Goal: Task Accomplishment & Management: Use online tool/utility

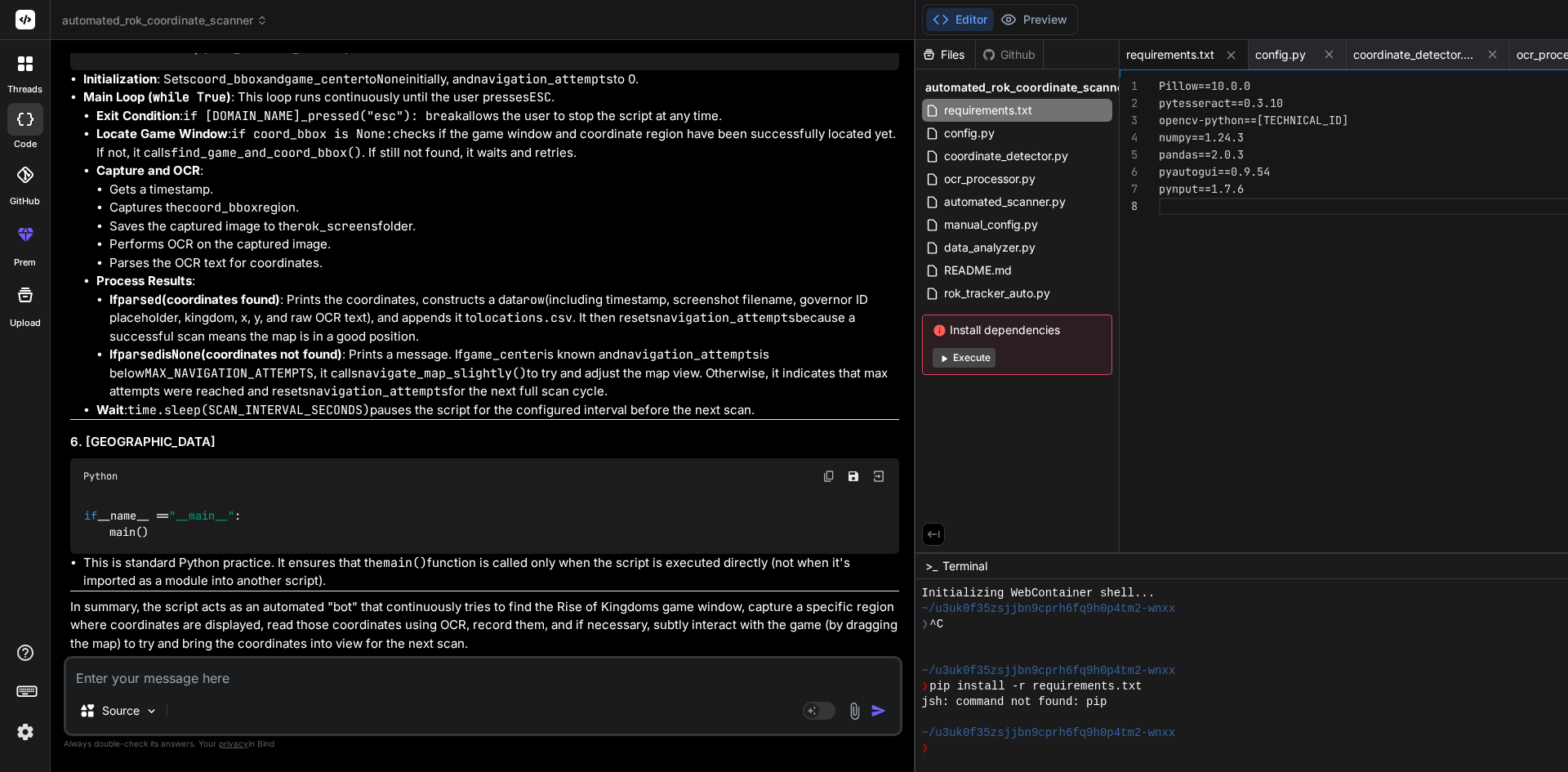
scroll to position [8689, 0]
click at [943, 158] on span "coordinate_detector.py" at bounding box center [1006, 156] width 127 height 20
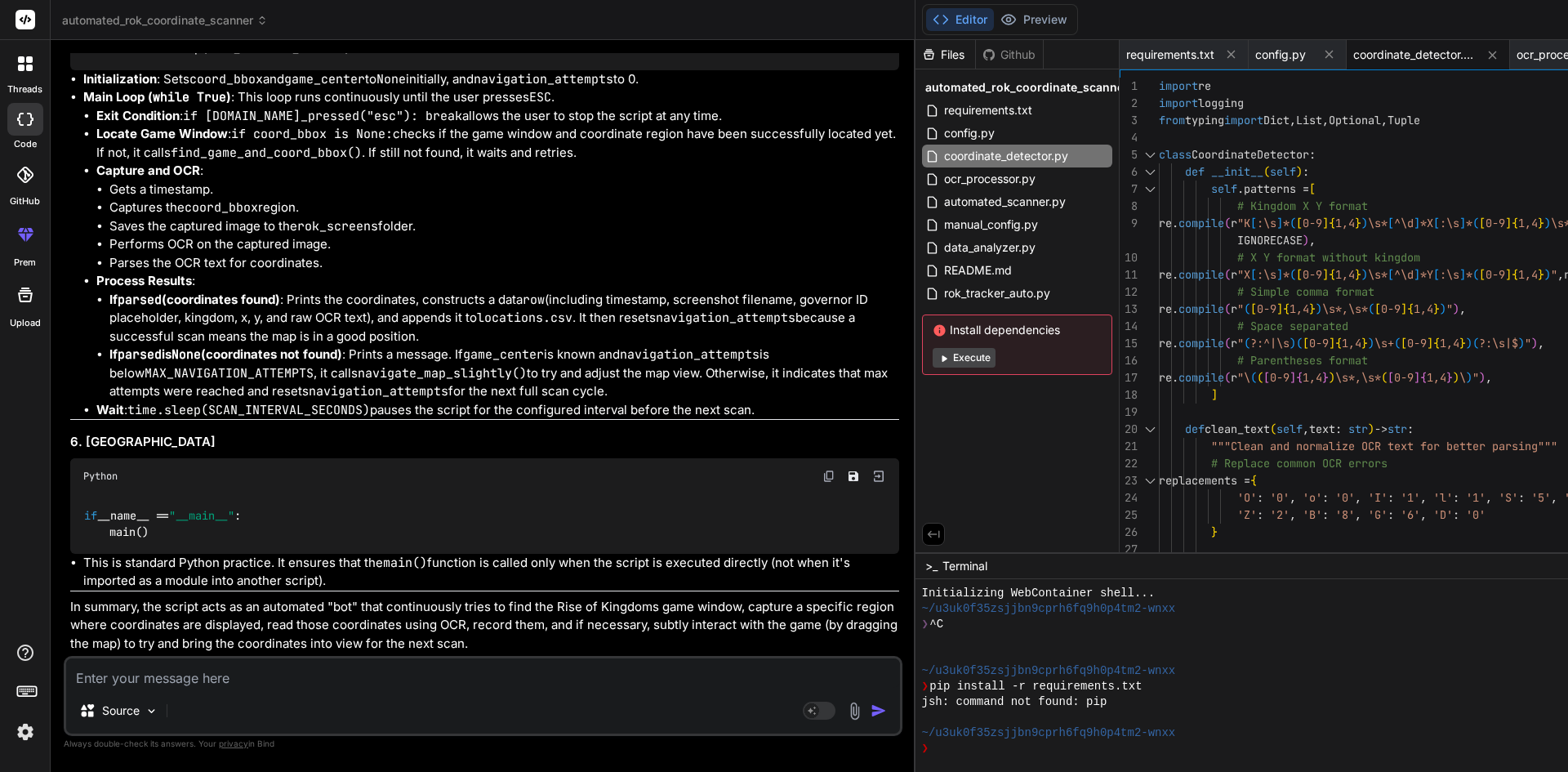
scroll to position [9097, 0]
click at [943, 108] on span "requirements.txt" at bounding box center [988, 110] width 91 height 20
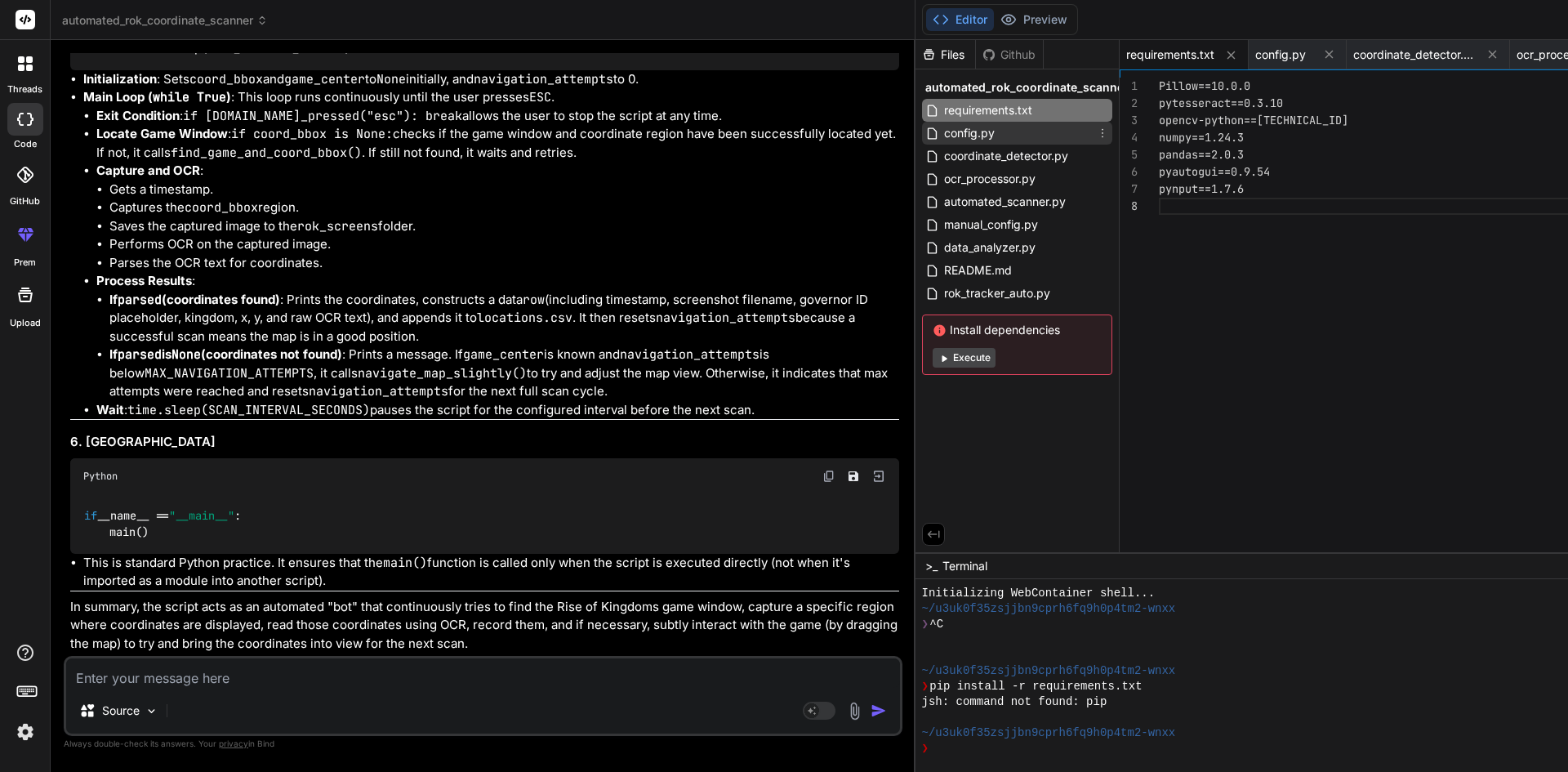
click at [943, 139] on span "config.py" at bounding box center [970, 133] width 54 height 20
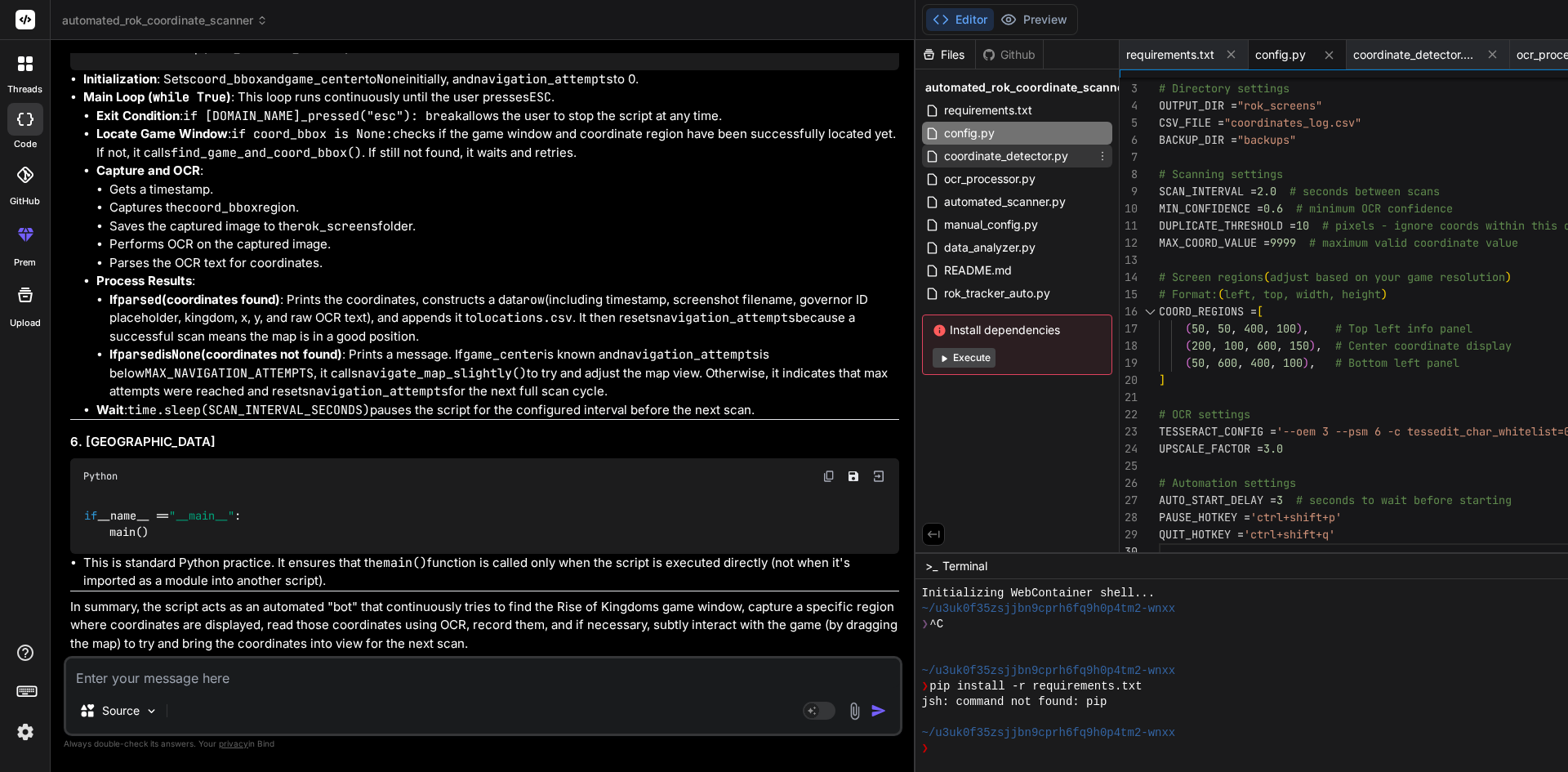
click at [943, 156] on span "coordinate_detector.py" at bounding box center [1006, 156] width 127 height 20
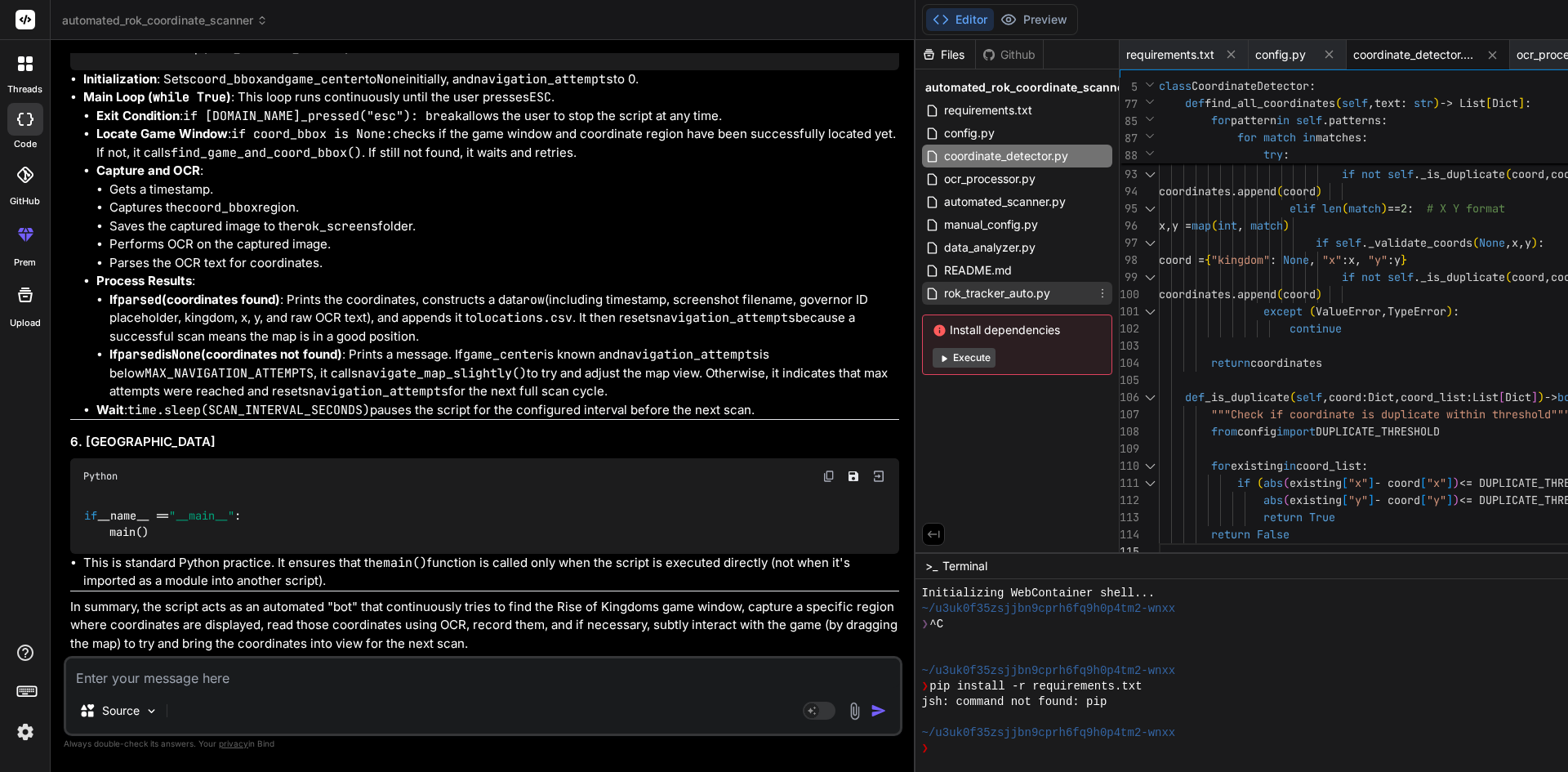
click at [943, 293] on span "rok_tracker_auto.py" at bounding box center [997, 293] width 109 height 20
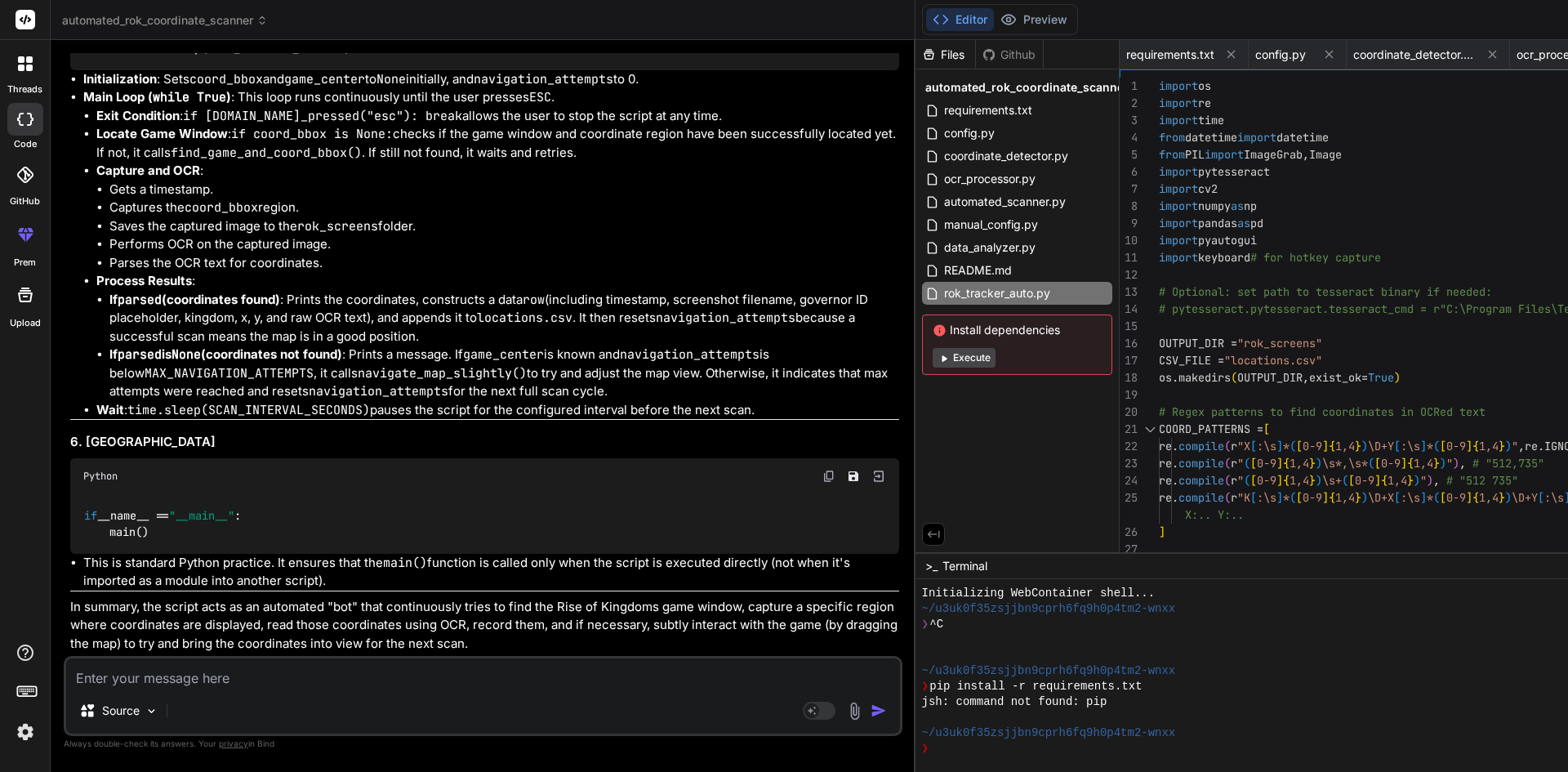
scroll to position [0, 0]
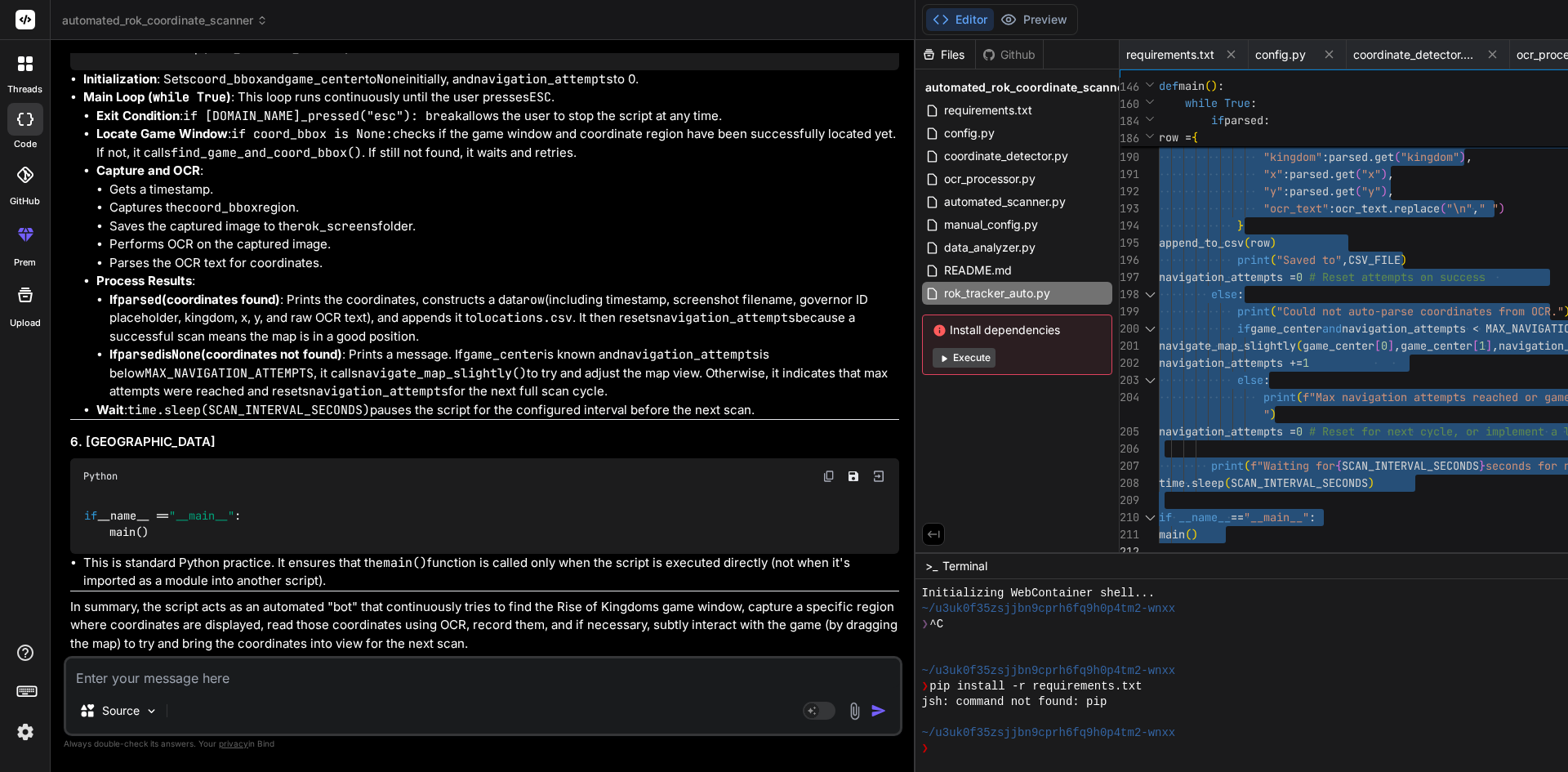
drag, startPoint x: 796, startPoint y: 82, endPoint x: 1322, endPoint y: 762, distance: 859.7
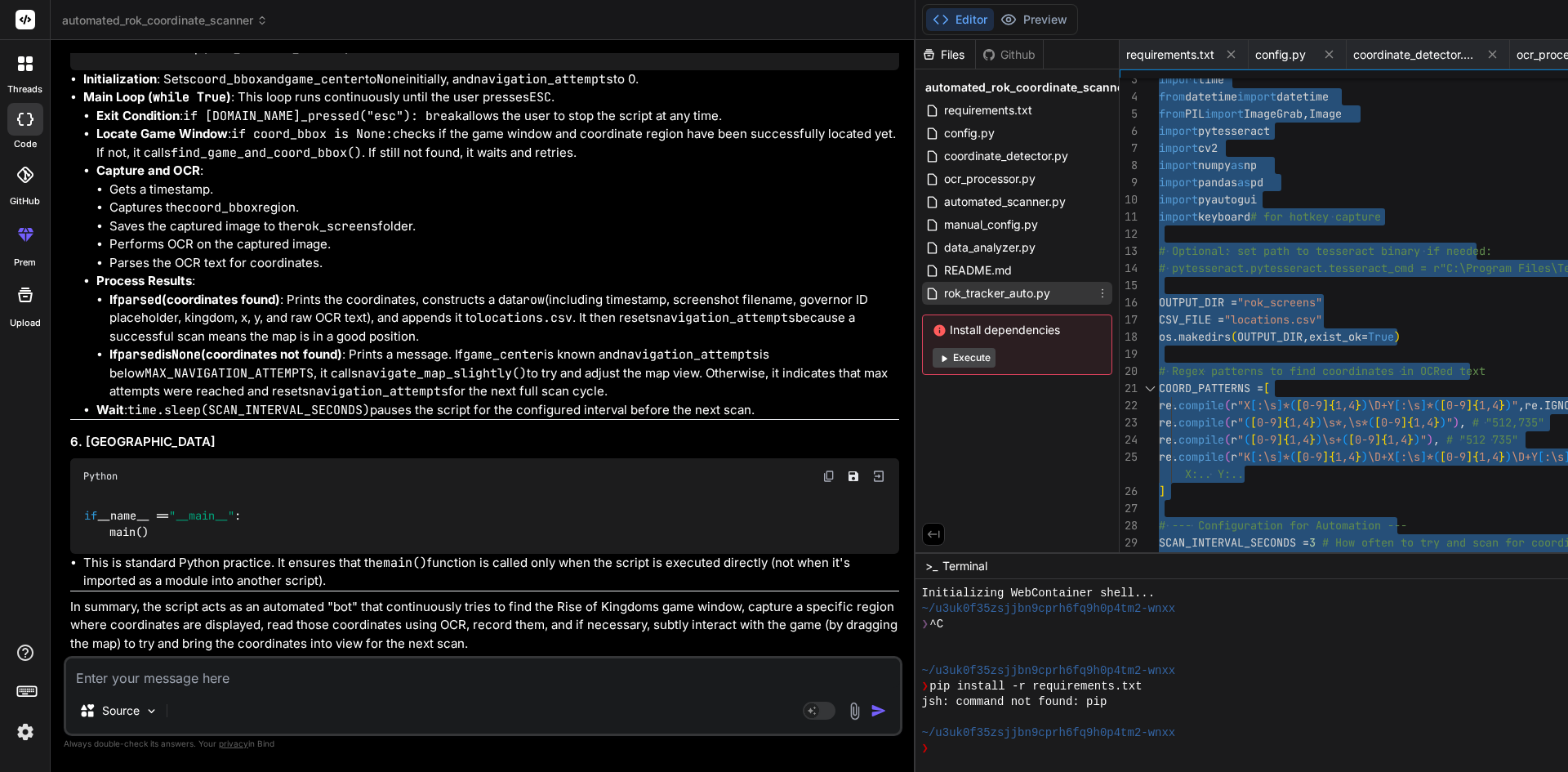
click at [943, 293] on span "rok_tracker_auto.py" at bounding box center [997, 293] width 109 height 20
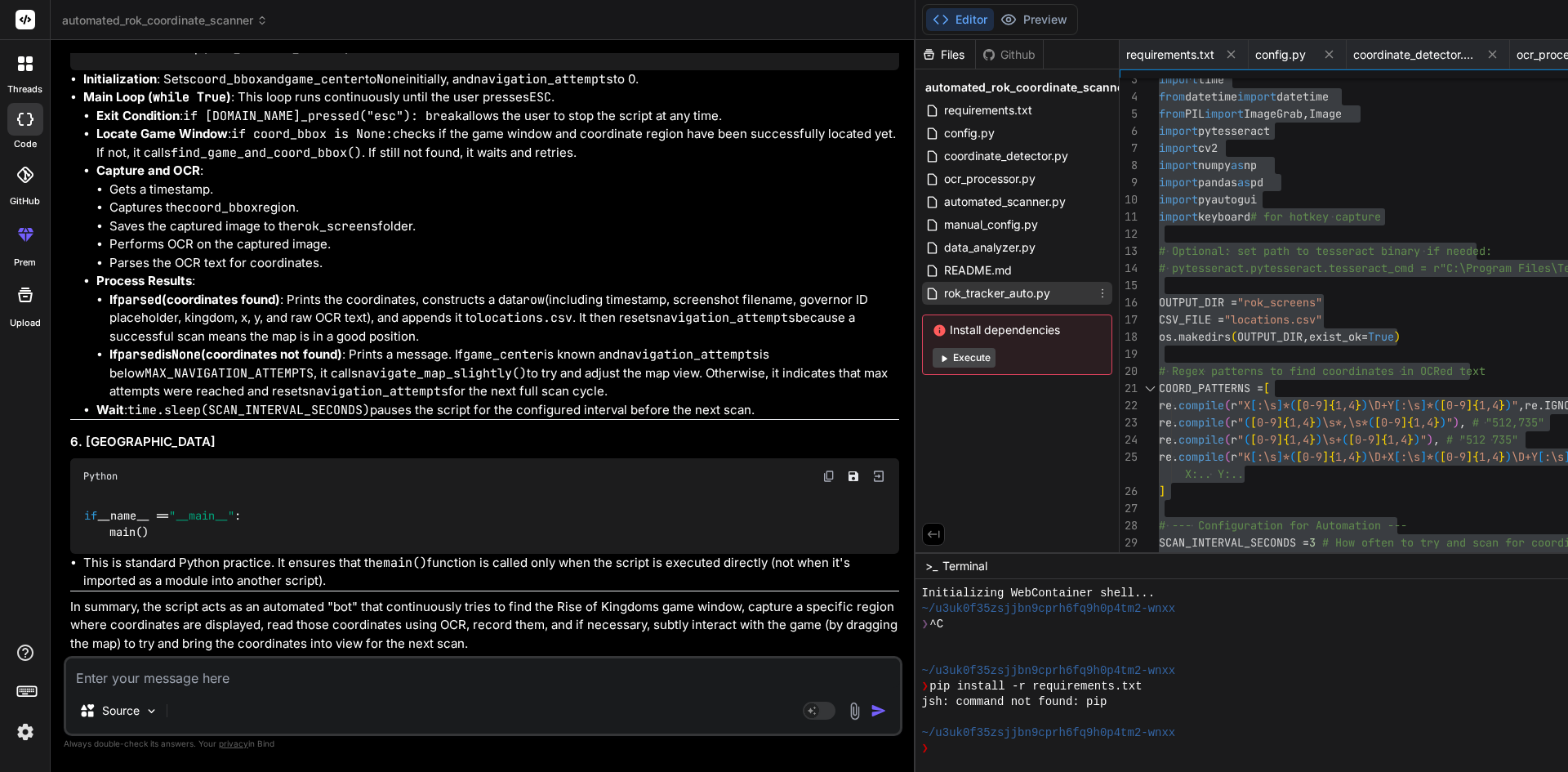
click at [1096, 293] on icon at bounding box center [1103, 293] width 13 height 13
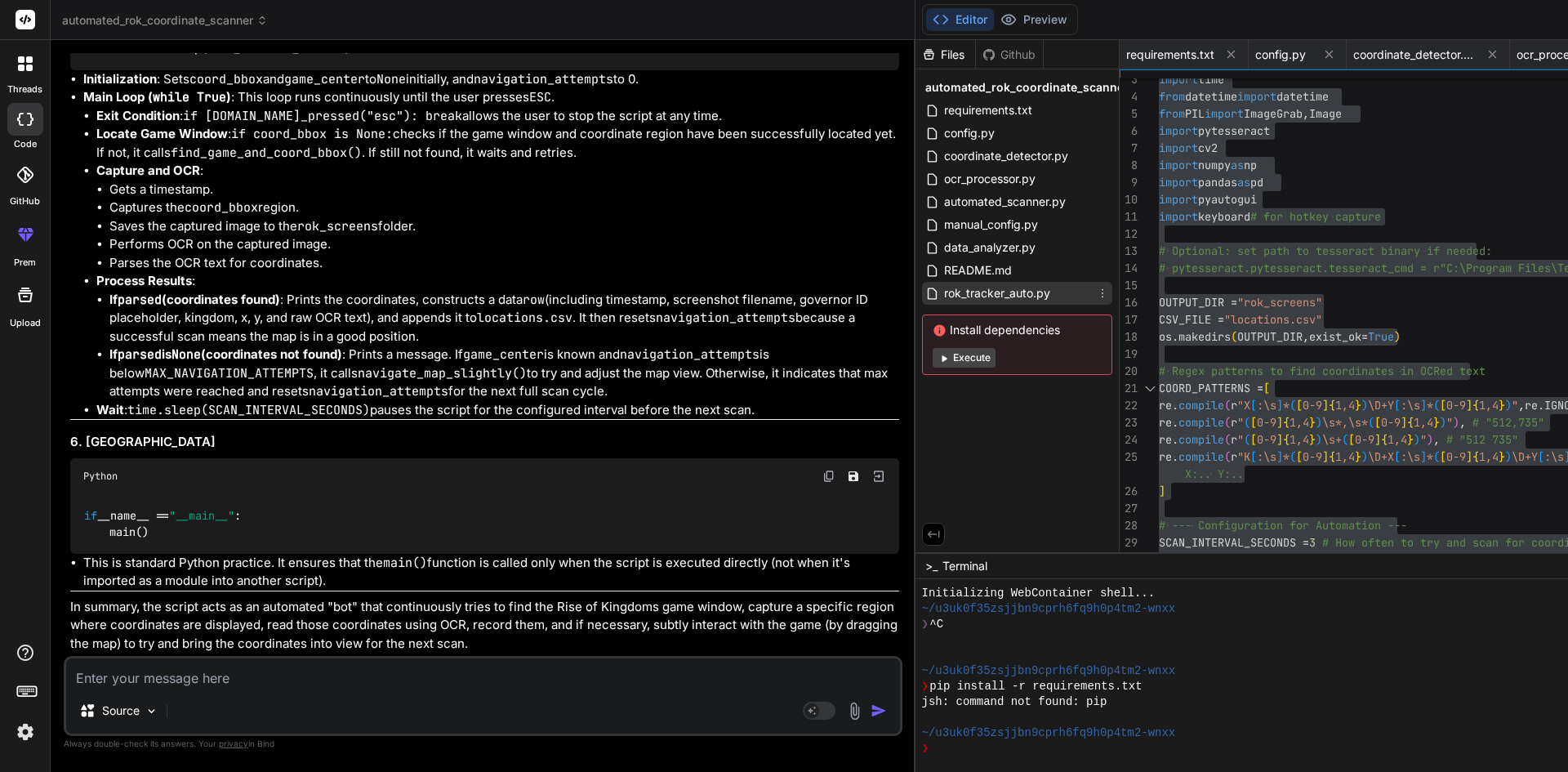
click at [943, 290] on span "rok_tracker_auto.py" at bounding box center [997, 293] width 109 height 20
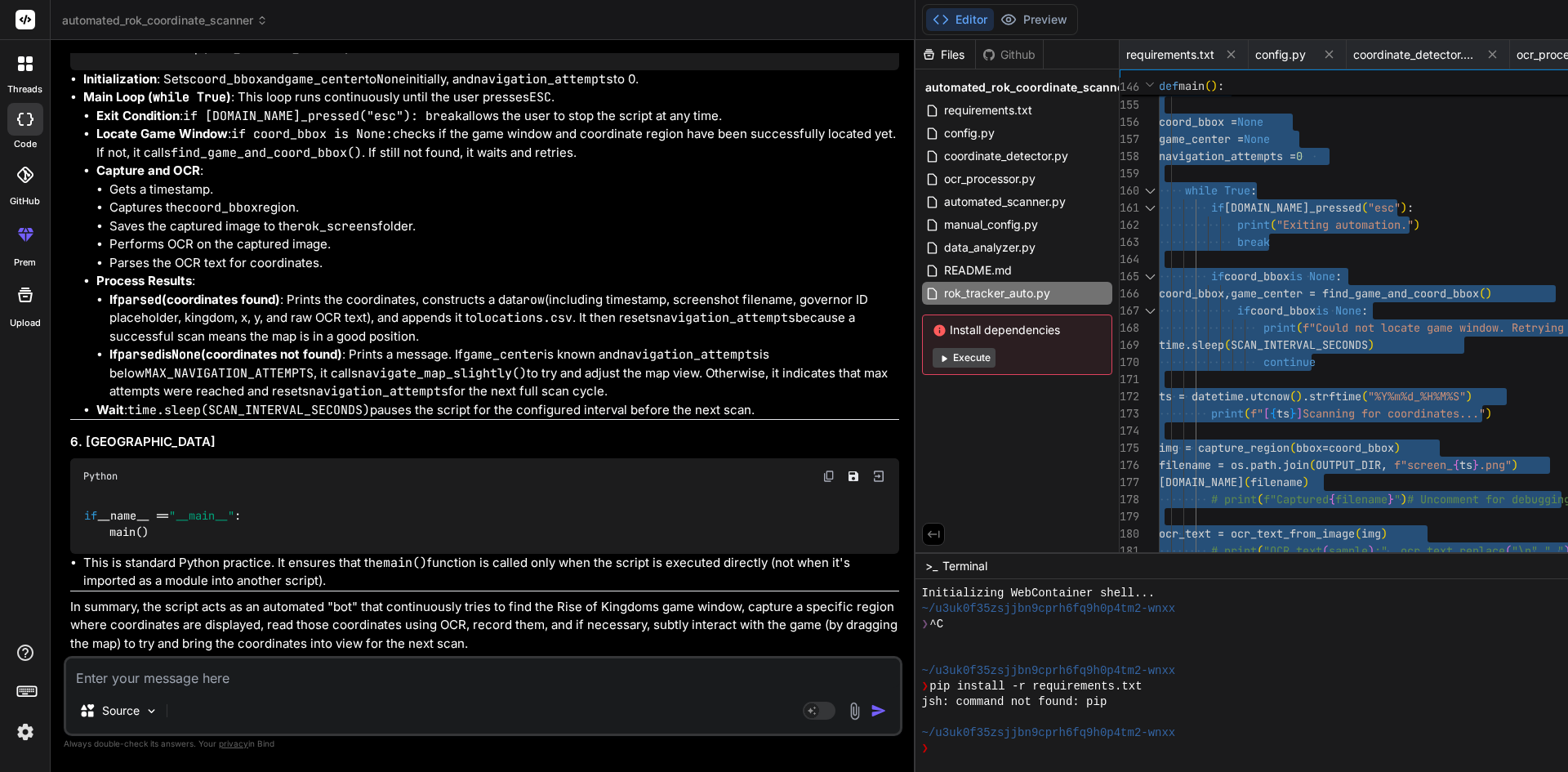
type textarea "import os import re import time from datetime import datetime from PIL import I…"
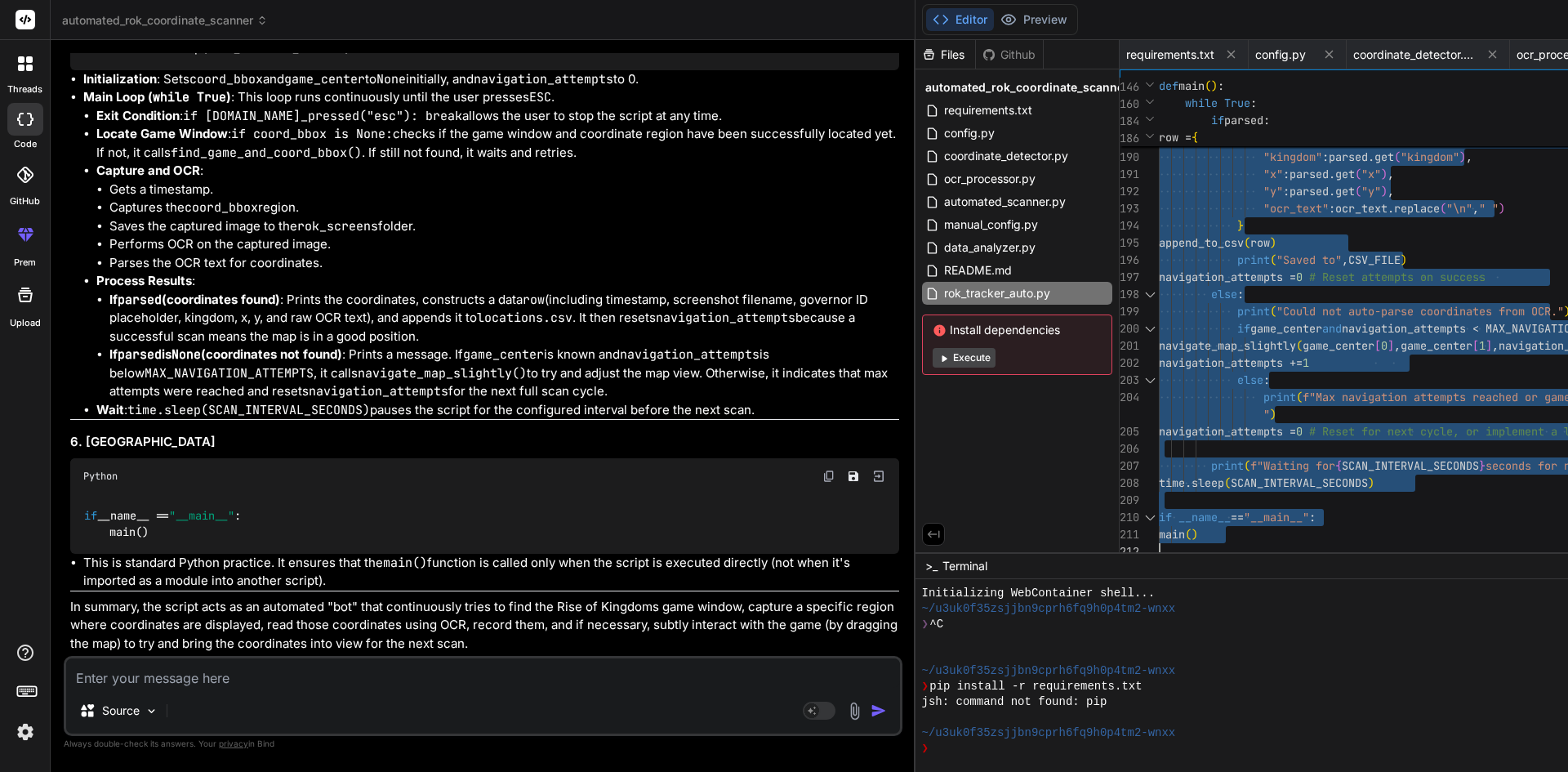
drag, startPoint x: 796, startPoint y: 78, endPoint x: 1304, endPoint y: 609, distance: 734.9
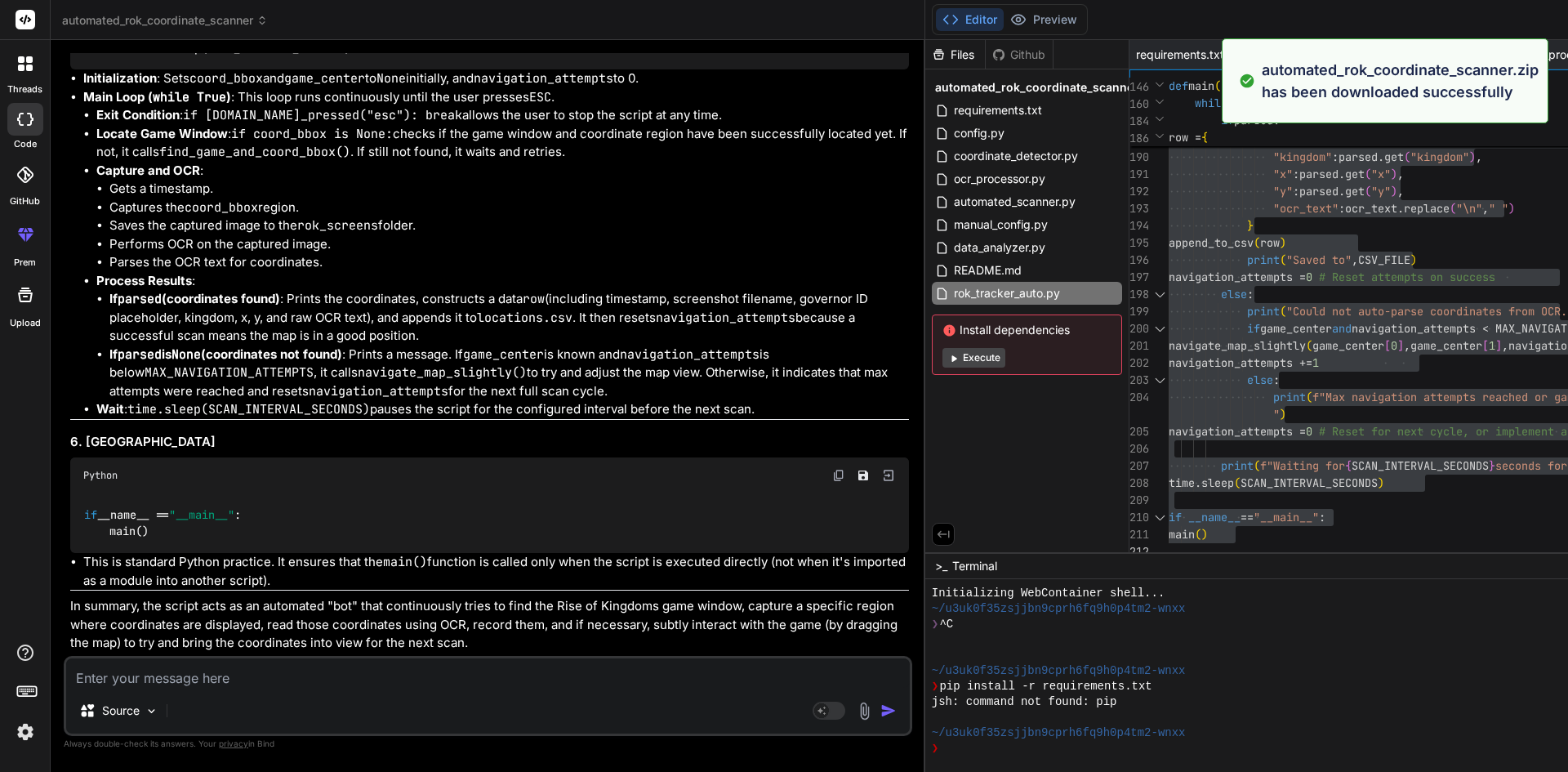
type textarea "x"
